Goal: Task Accomplishment & Management: Manage account settings

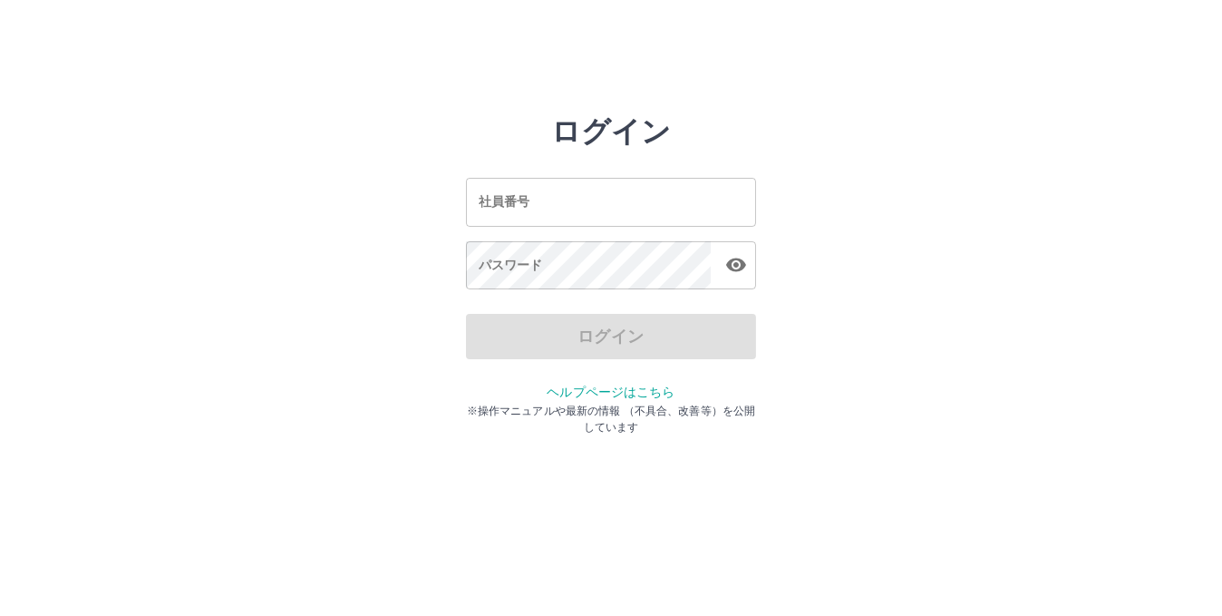
click at [541, 218] on input "社員番号" at bounding box center [611, 202] width 290 height 48
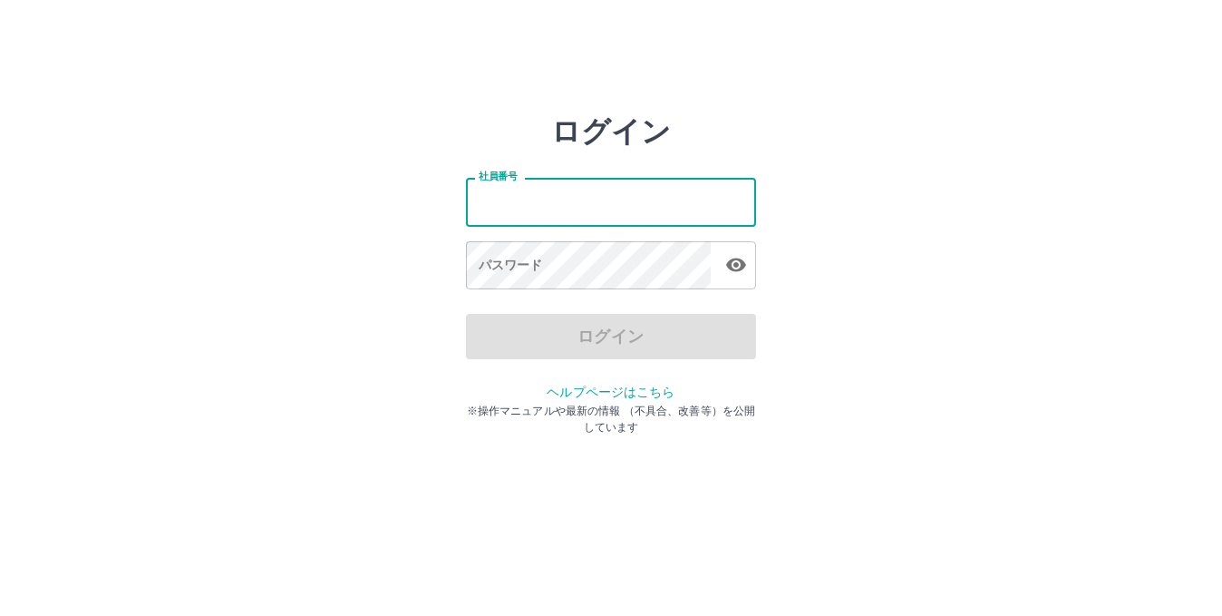
type input "*******"
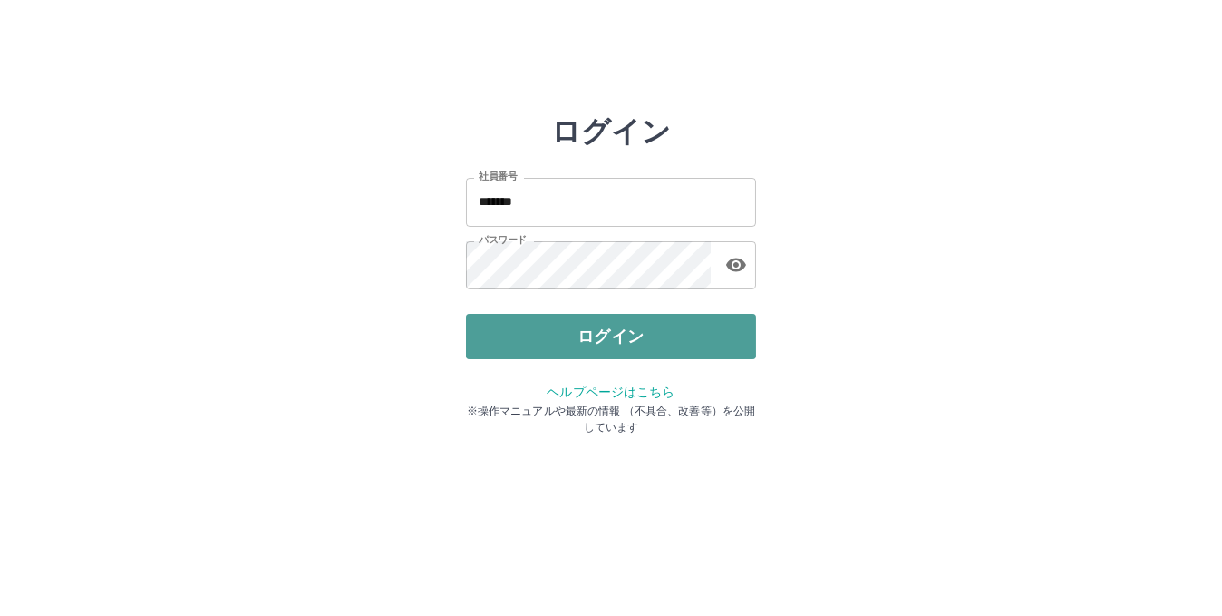
click at [577, 341] on button "ログイン" at bounding box center [611, 336] width 290 height 45
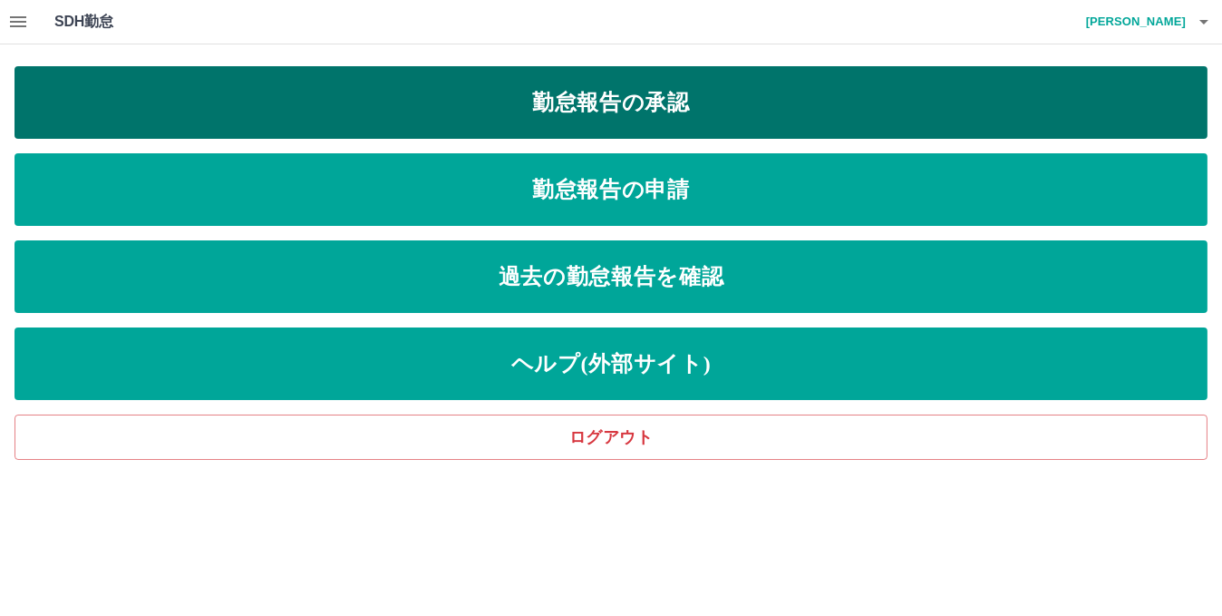
click at [599, 94] on link "勤怠報告の承認" at bounding box center [611, 102] width 1193 height 73
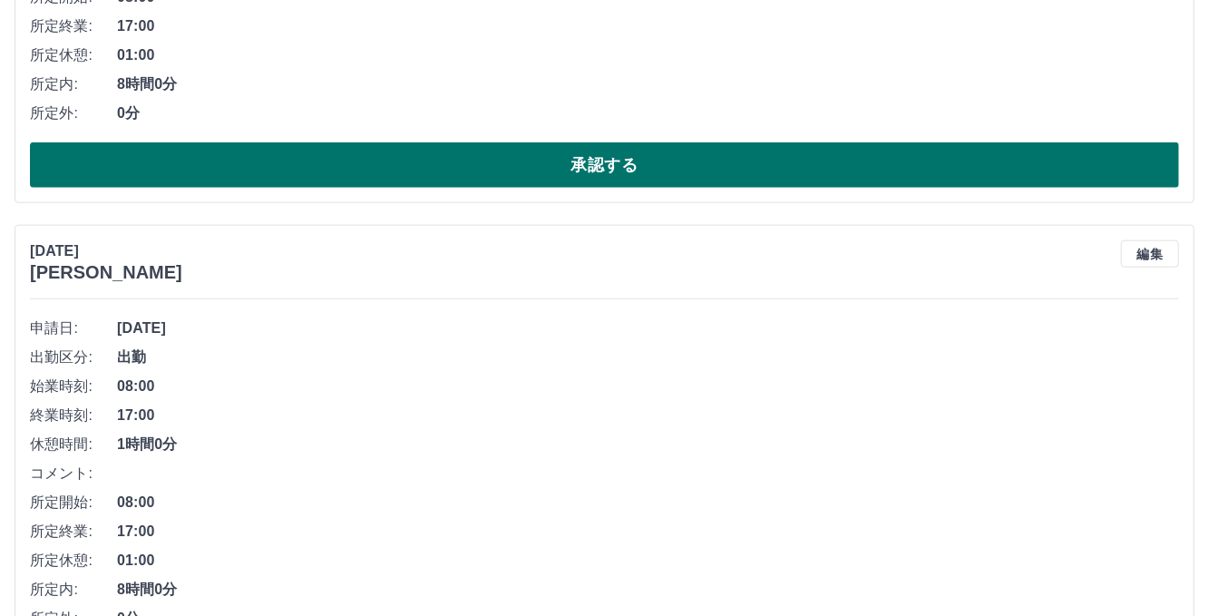
scroll to position [635, 0]
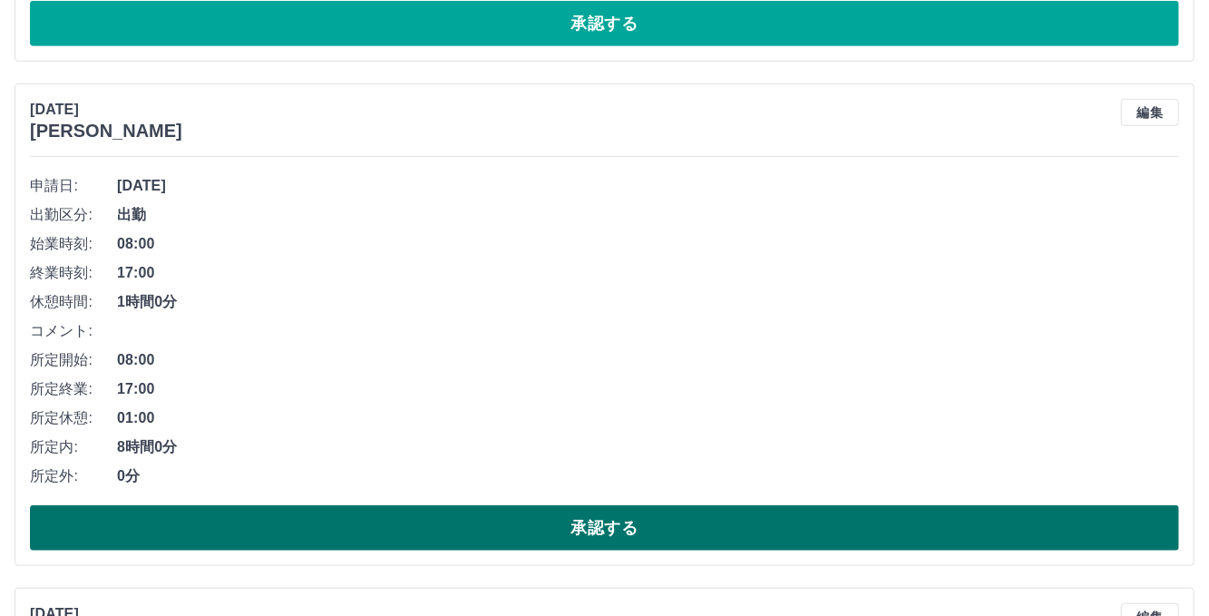
click at [573, 520] on button "承認する" at bounding box center [604, 527] width 1149 height 45
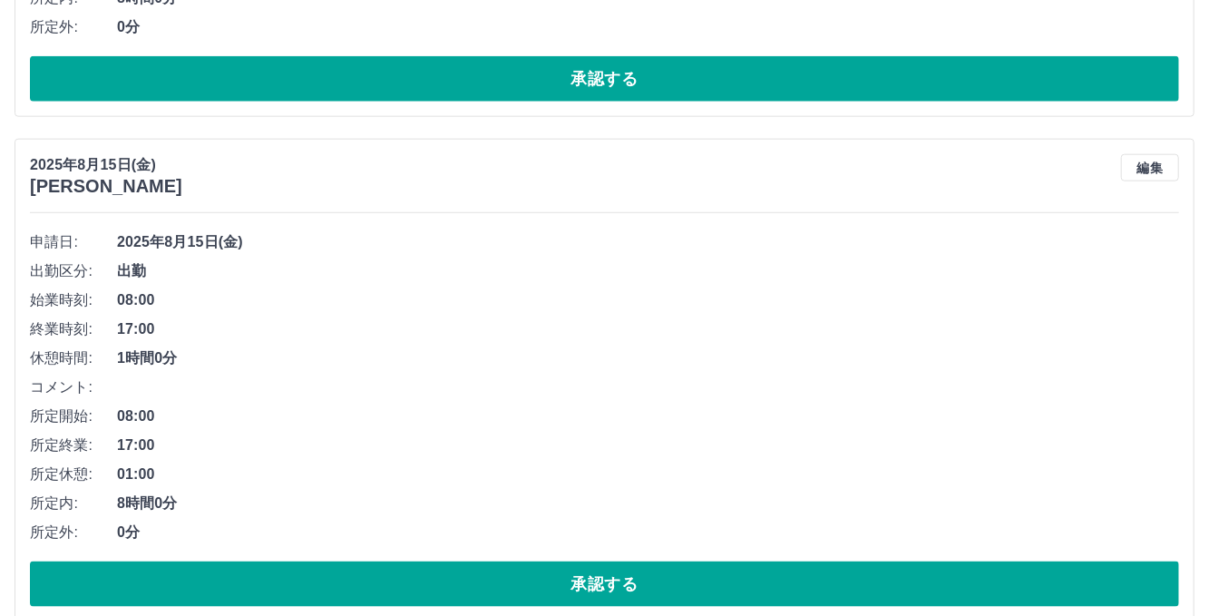
scroll to position [1108, 0]
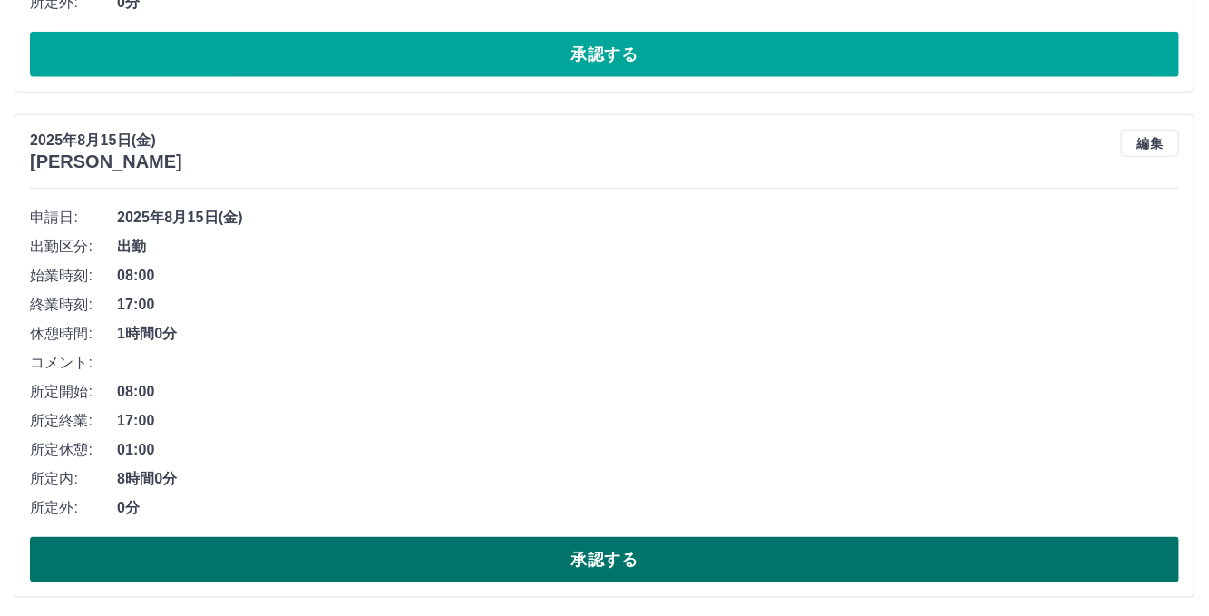
click at [450, 551] on button "承認する" at bounding box center [604, 559] width 1149 height 45
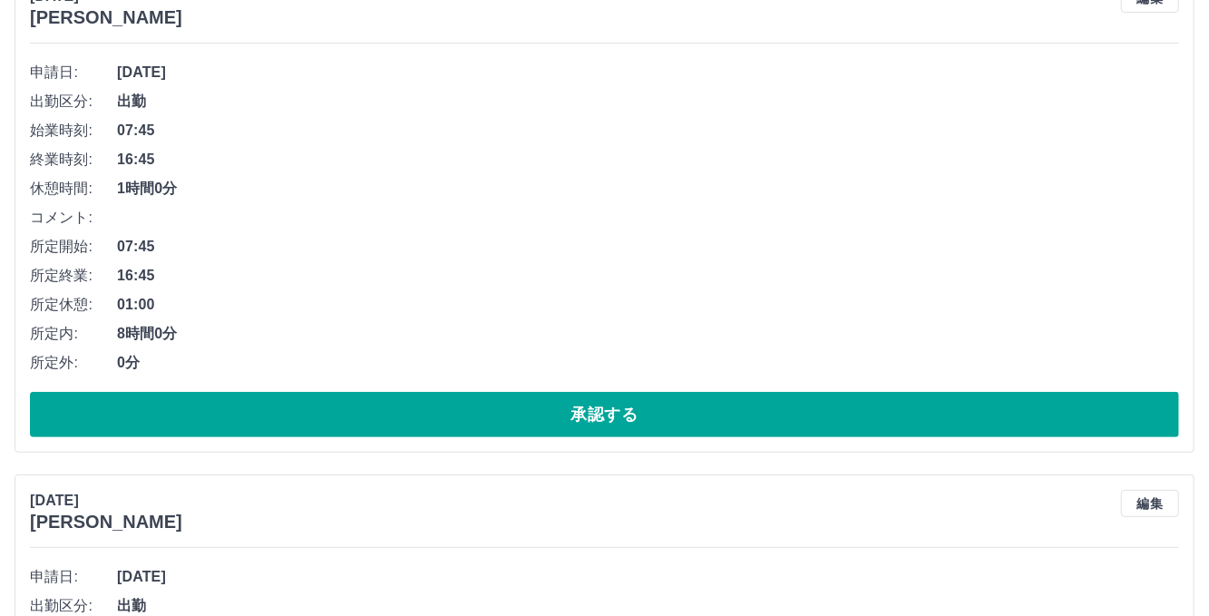
scroll to position [151, 0]
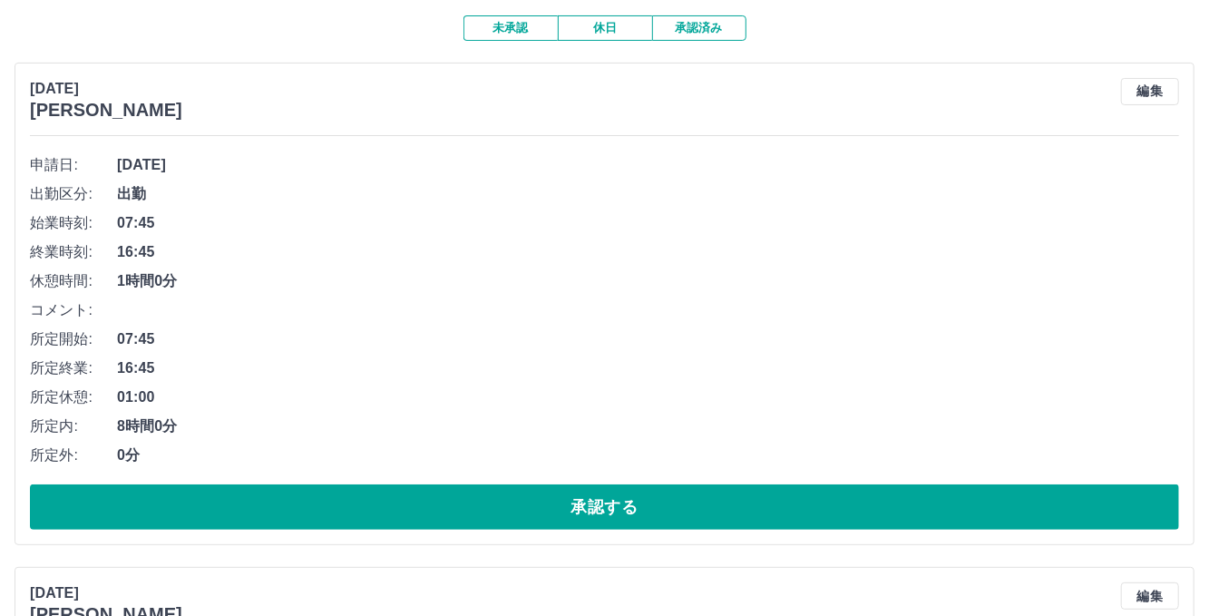
click at [530, 24] on button "未承認" at bounding box center [510, 27] width 94 height 25
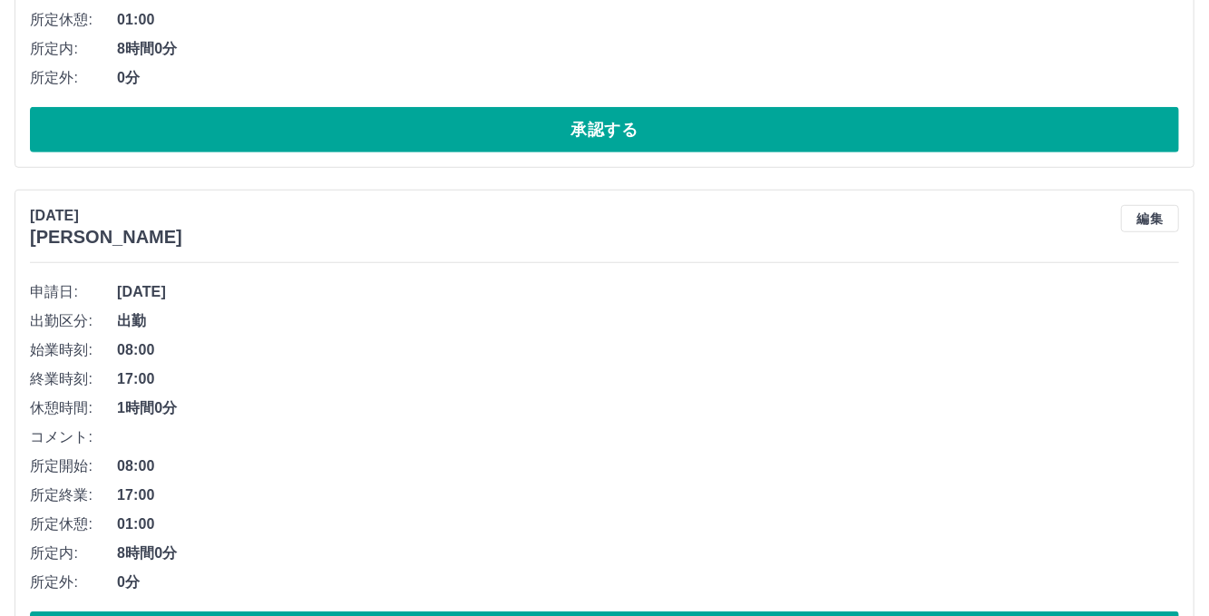
scroll to position [605, 0]
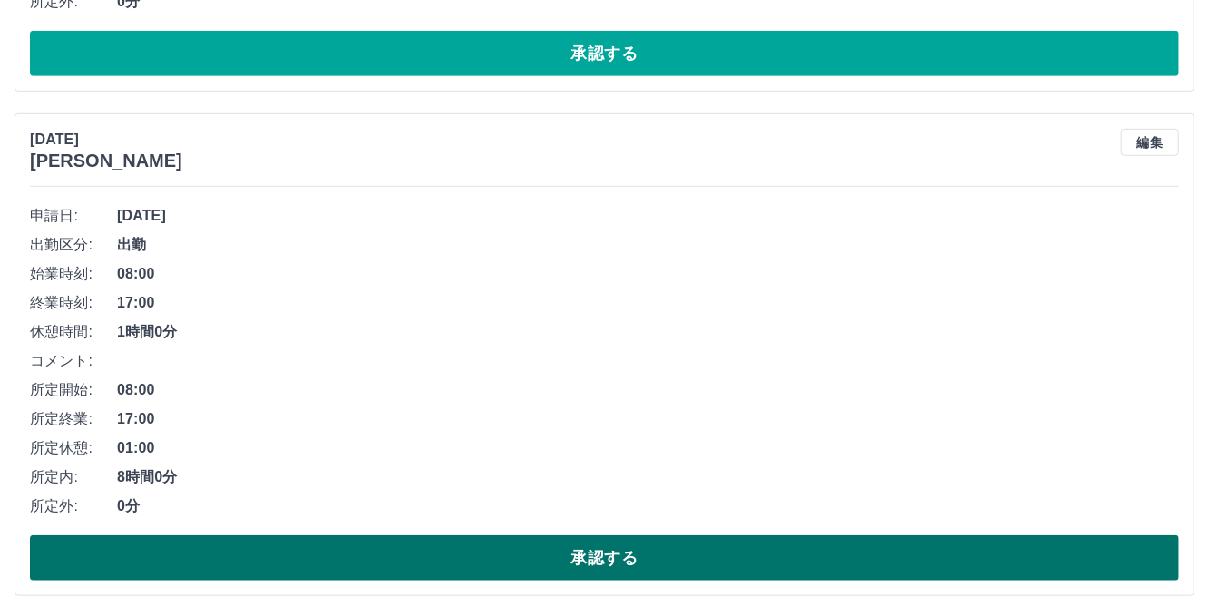
click at [622, 551] on button "承認する" at bounding box center [604, 557] width 1149 height 45
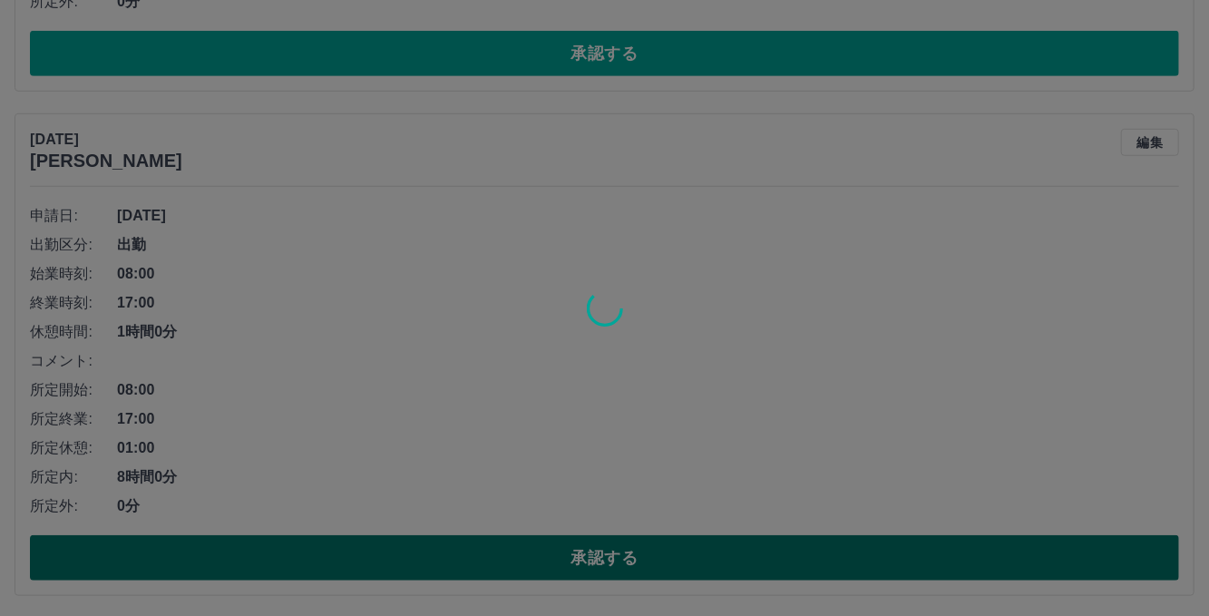
scroll to position [102, 0]
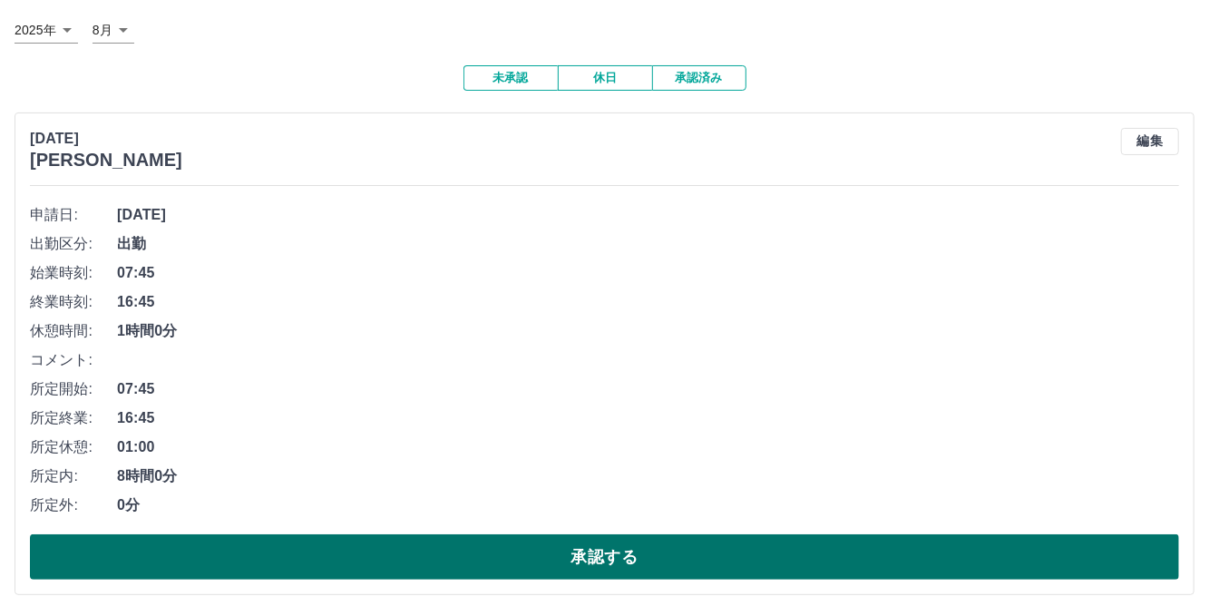
click at [655, 549] on button "承認する" at bounding box center [604, 556] width 1149 height 45
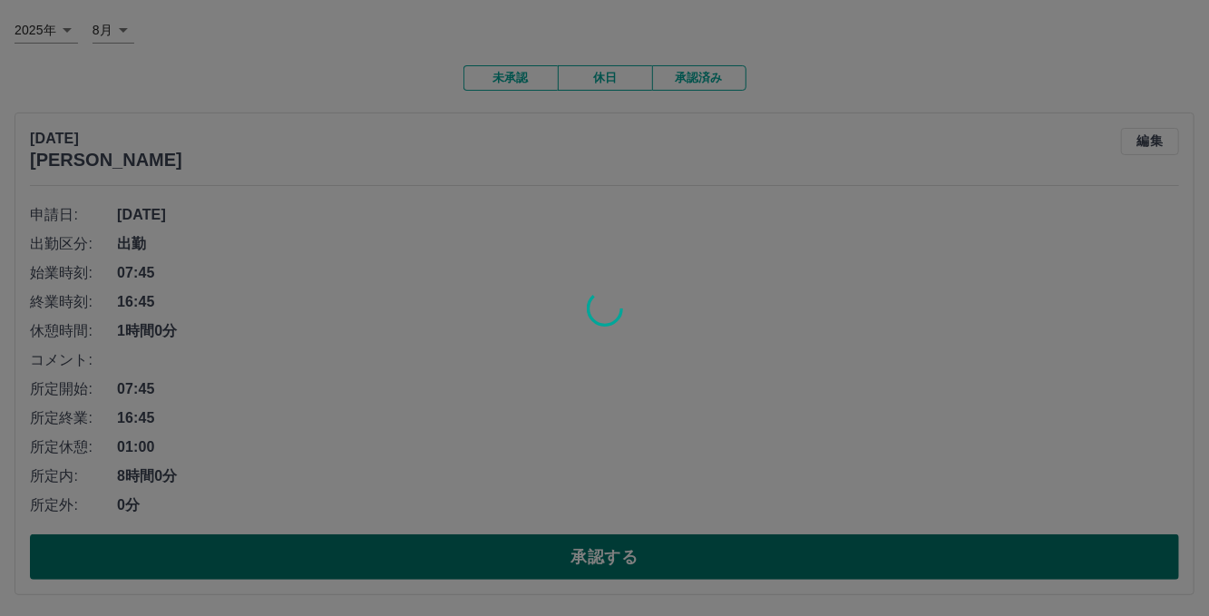
scroll to position [0, 0]
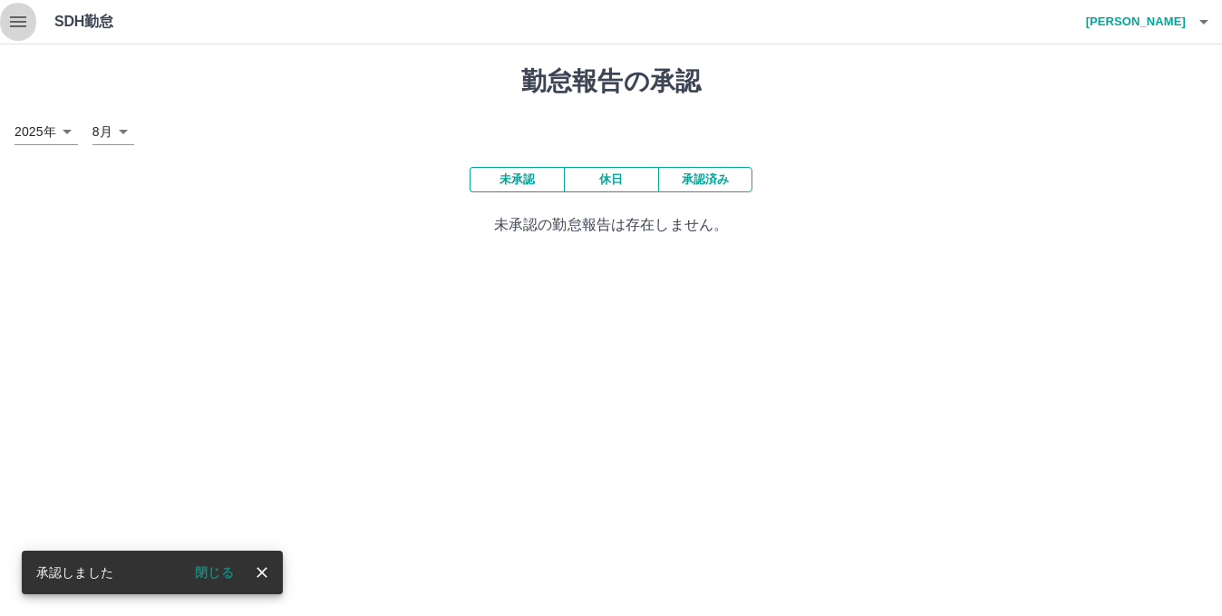
click at [18, 21] on icon "button" at bounding box center [18, 21] width 16 height 11
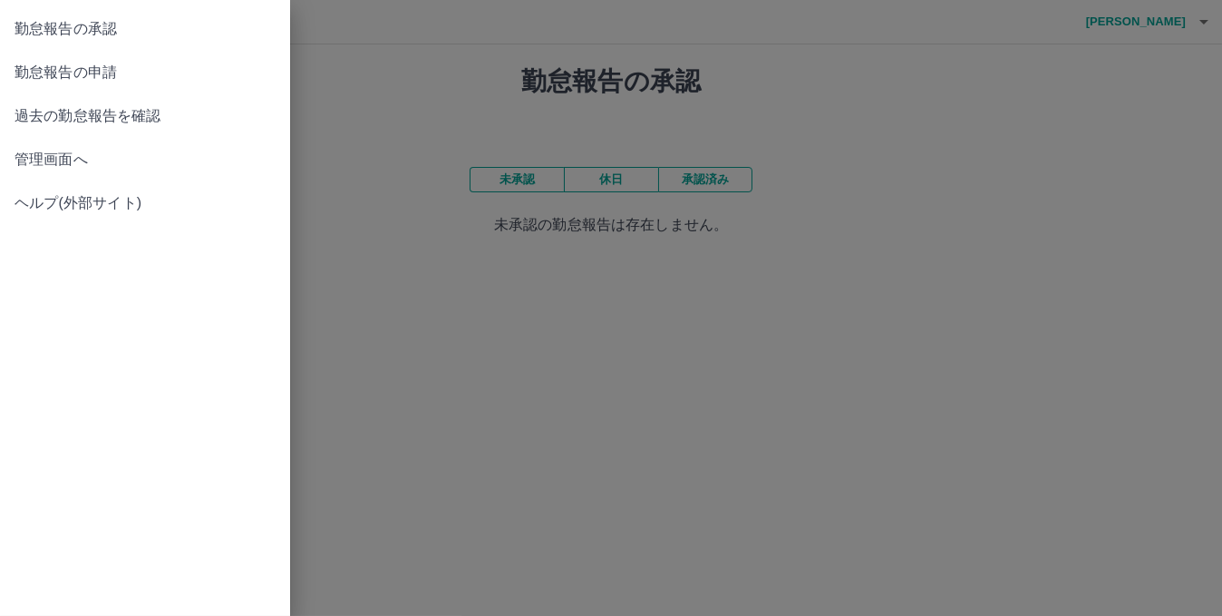
click at [58, 163] on span "管理画面へ" at bounding box center [145, 160] width 261 height 22
